Goal: Obtain resource: Download file/media

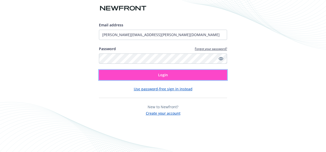
click at [132, 75] on button "Login" at bounding box center [163, 75] width 128 height 10
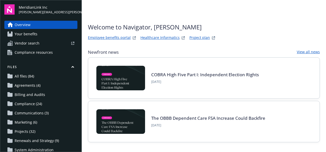
click at [203, 37] on link "Project plan" at bounding box center [200, 38] width 21 height 6
